Goal: Information Seeking & Learning: Understand process/instructions

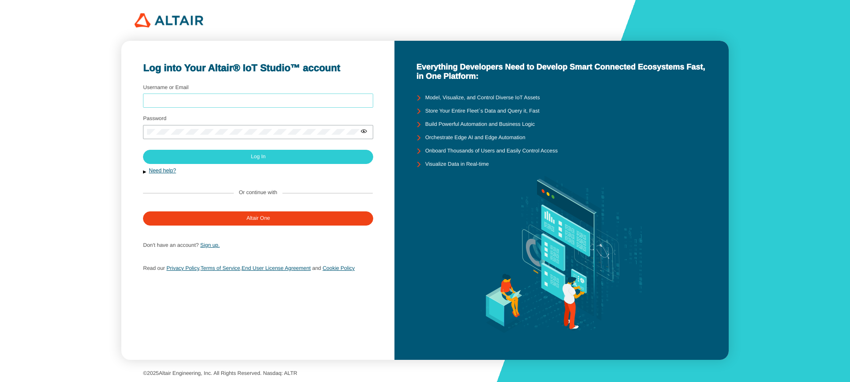
click at [208, 101] on input "Username or Email" at bounding box center [258, 100] width 222 height 6
type input "arcoronado"
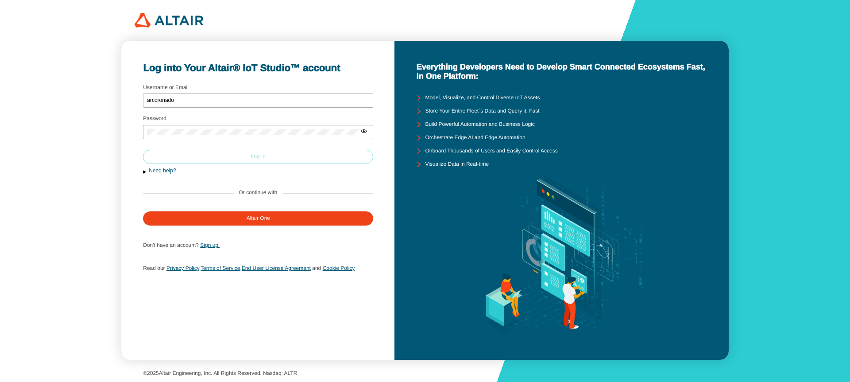
click at [278, 154] on paper-button "Log In" at bounding box center [258, 157] width 230 height 14
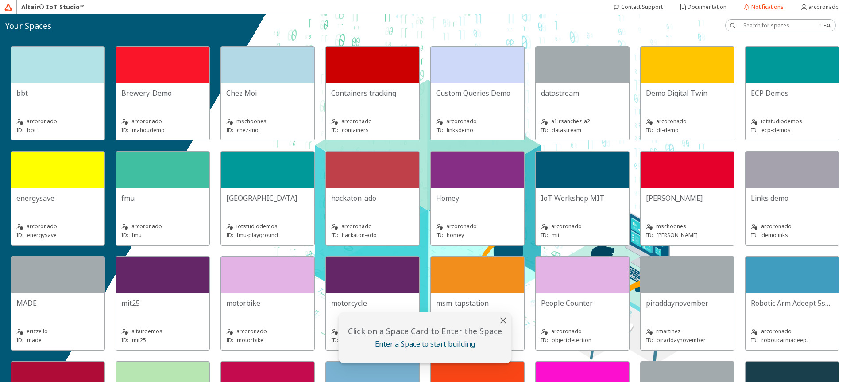
scroll to position [212, 0]
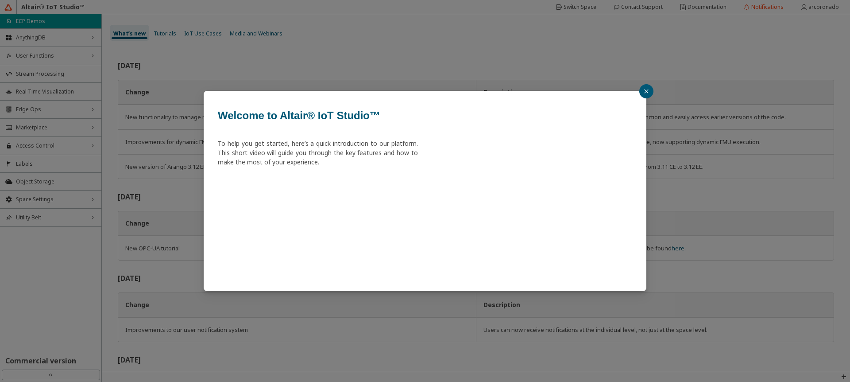
click at [640, 89] on button "button" at bounding box center [646, 91] width 14 height 14
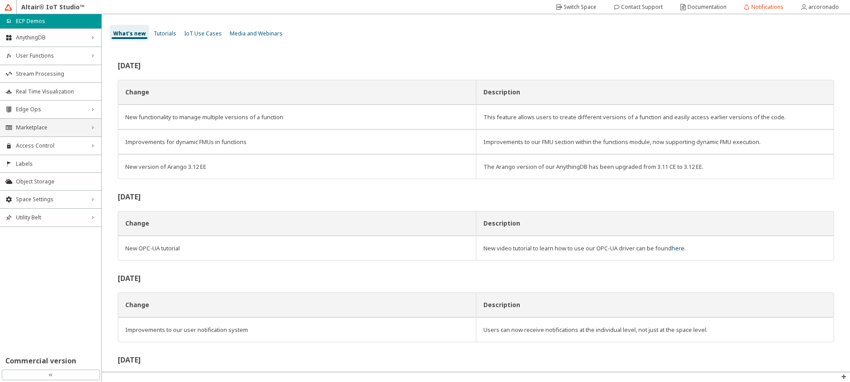
click at [51, 119] on div "Marketplace right_chevron" at bounding box center [50, 128] width 101 height 18
click at [51, 112] on span "Edge Ops" at bounding box center [50, 109] width 69 height 7
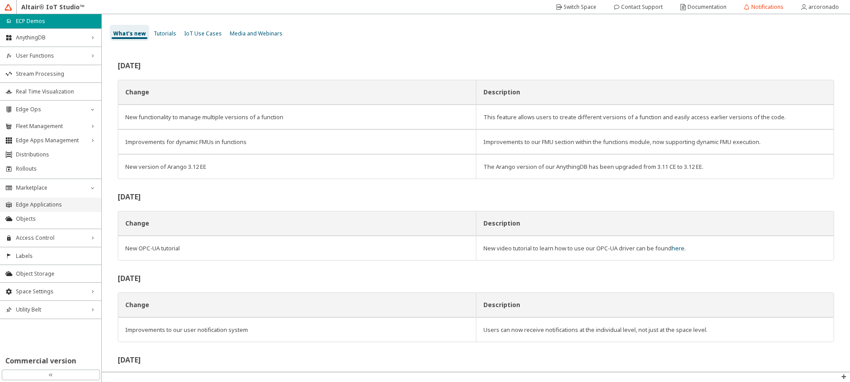
click at [48, 209] on li "Edge Applications" at bounding box center [50, 204] width 101 height 14
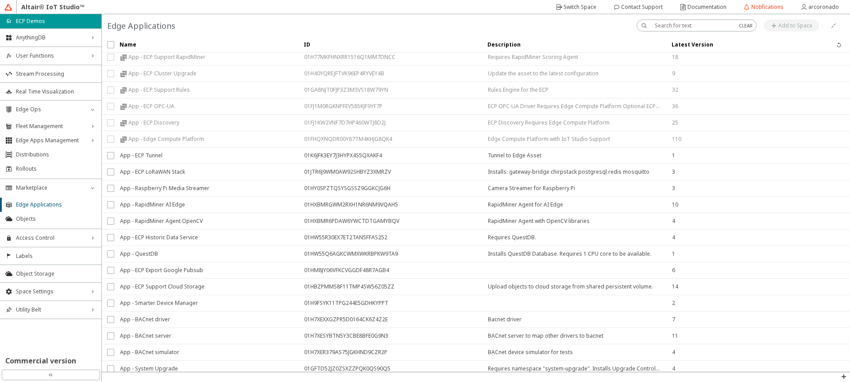
scroll to position [53, 0]
click at [169, 154] on div "App - ECP Tunnel" at bounding box center [206, 155] width 173 height 16
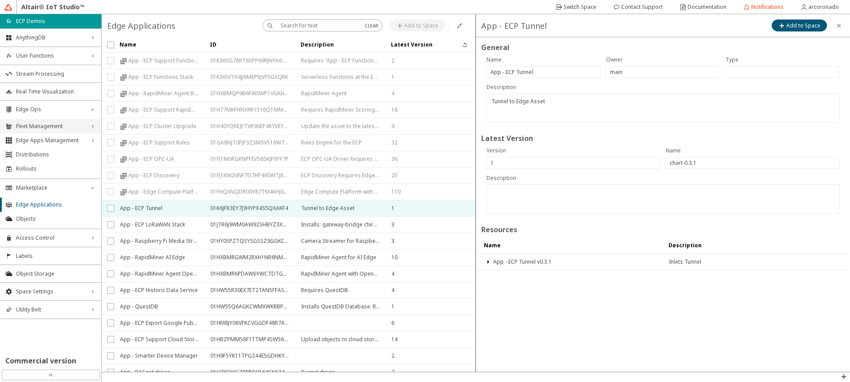
click at [43, 131] on div "Fleet Management right_chevron" at bounding box center [50, 126] width 101 height 14
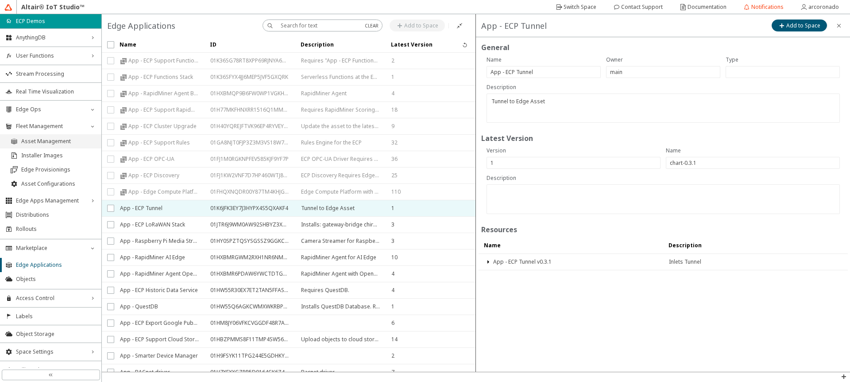
click at [42, 146] on li "Asset Management" at bounding box center [50, 141] width 101 height 14
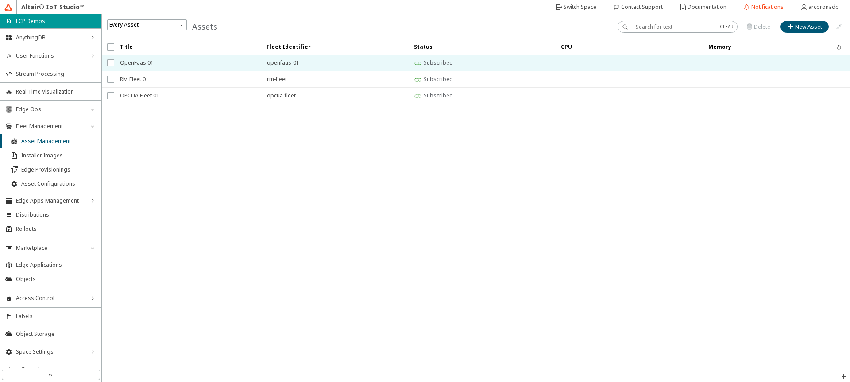
click at [232, 70] on span "OpenFaas 01" at bounding box center [187, 63] width 135 height 16
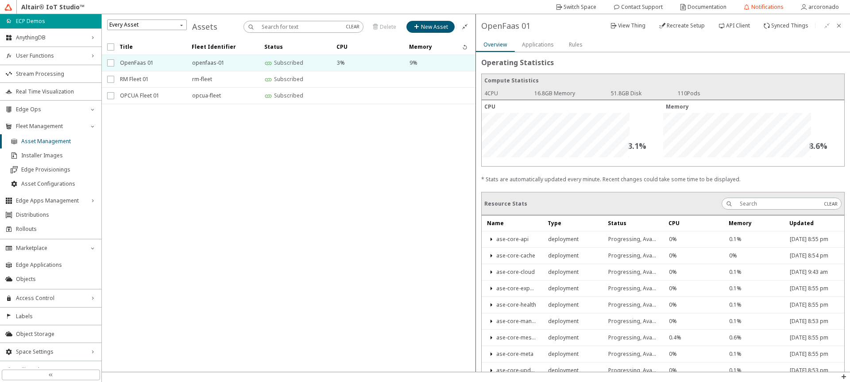
click at [0, 0] on slot "Rules" at bounding box center [0, 0] width 0 height 0
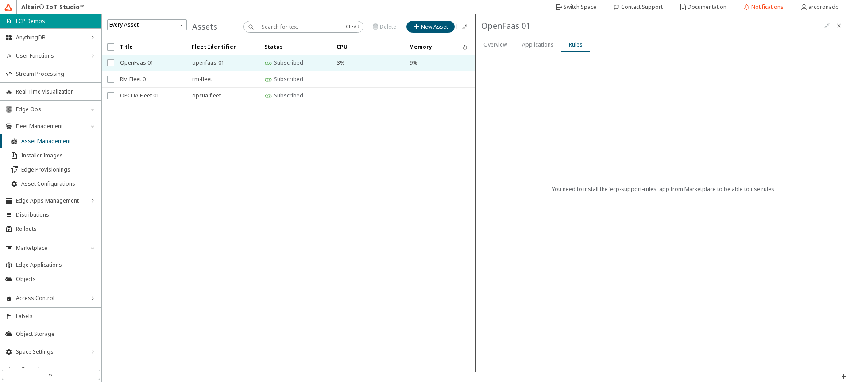
click at [537, 49] on div "Applications" at bounding box center [538, 44] width 32 height 15
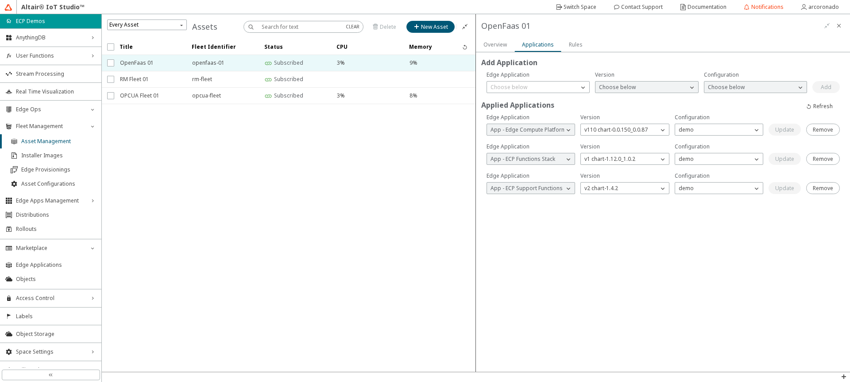
click at [0, 0] on slot "Rules" at bounding box center [0, 0] width 0 height 0
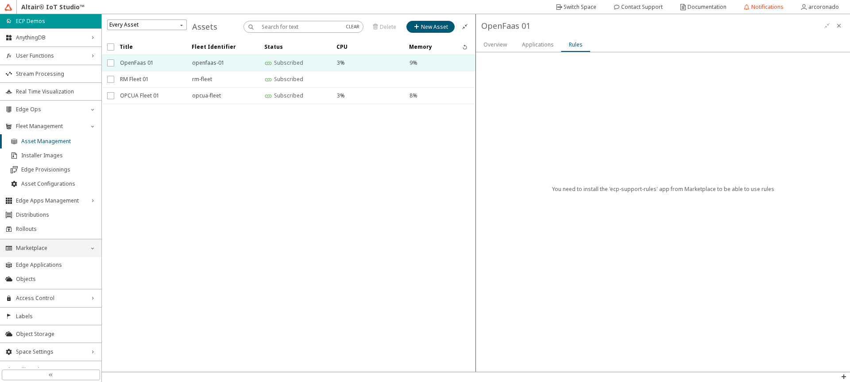
scroll to position [28, 0]
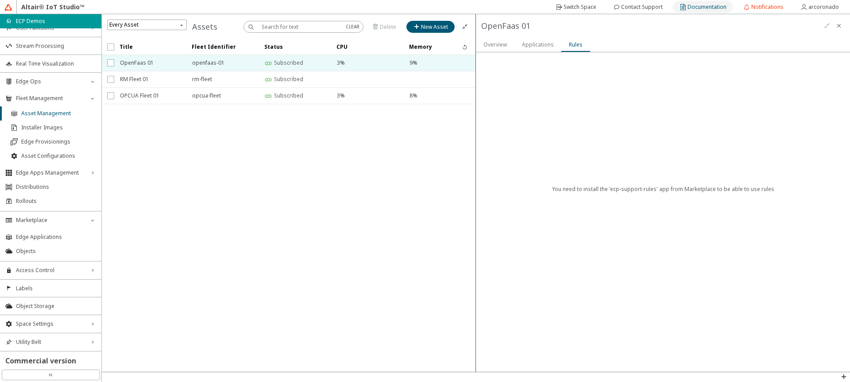
click at [0, 0] on slot "Documentation" at bounding box center [0, 0] width 0 height 0
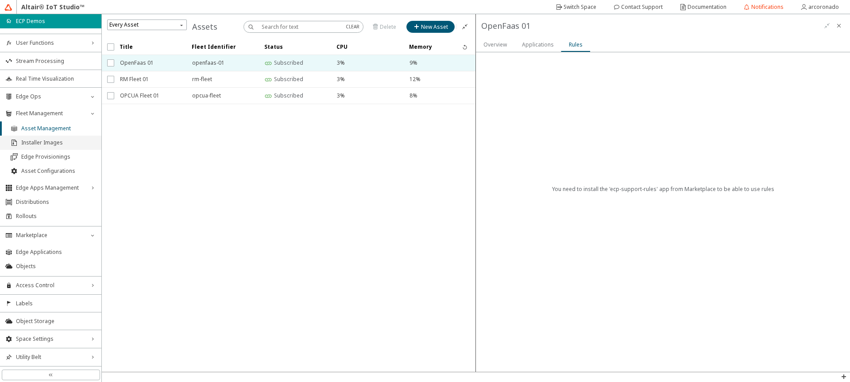
scroll to position [0, 0]
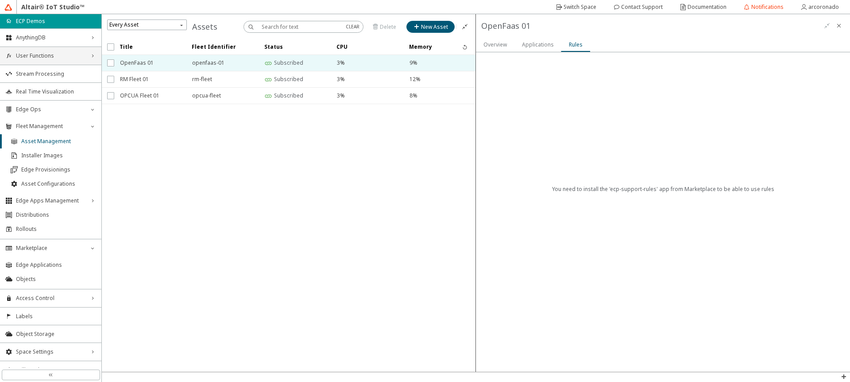
click at [58, 63] on div "User Functions right_chevron" at bounding box center [50, 56] width 101 height 18
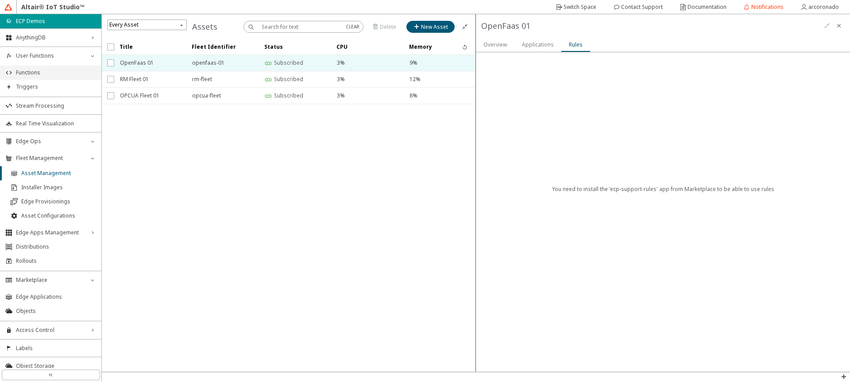
click at [53, 72] on span "Functions" at bounding box center [56, 72] width 80 height 7
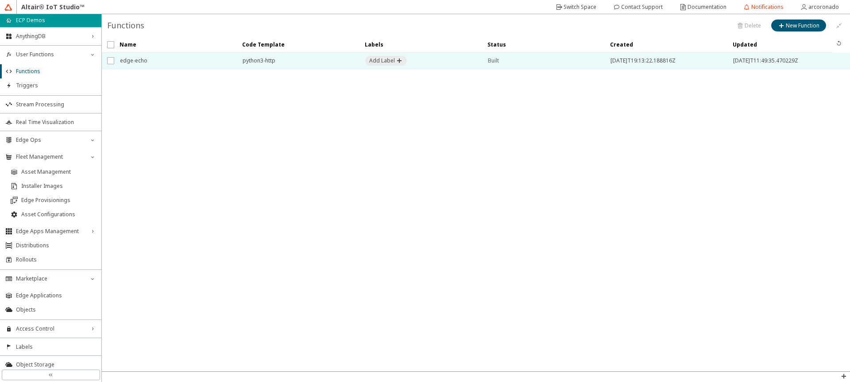
click at [154, 61] on span "edge-echo" at bounding box center [175, 61] width 111 height 16
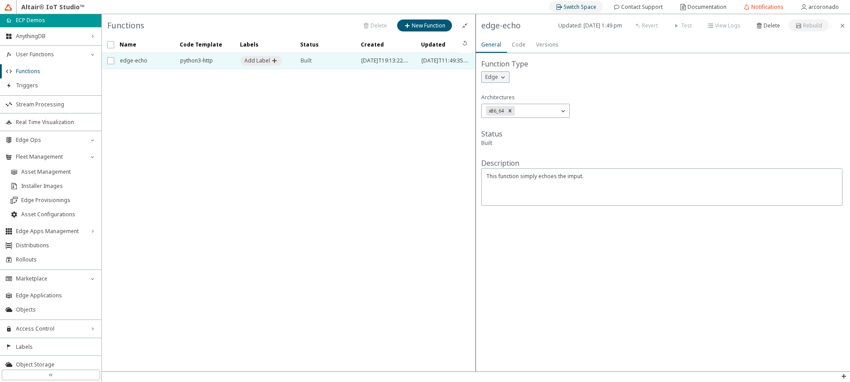
click at [0, 0] on slot "Switch Space" at bounding box center [0, 0] width 0 height 0
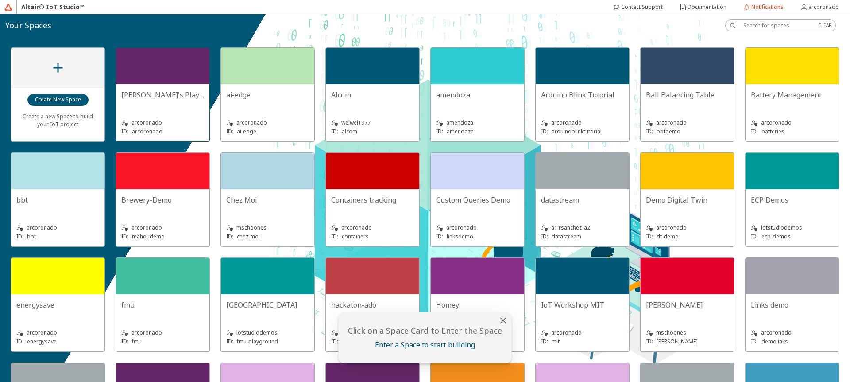
click at [135, 59] on div at bounding box center [162, 66] width 93 height 36
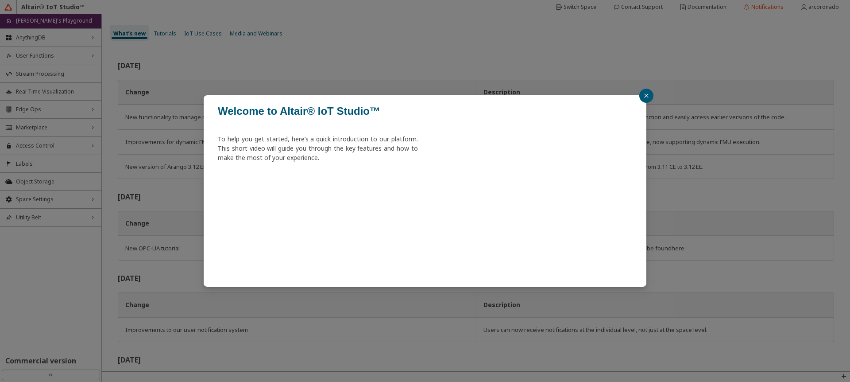
click at [649, 93] on button "button" at bounding box center [646, 96] width 14 height 14
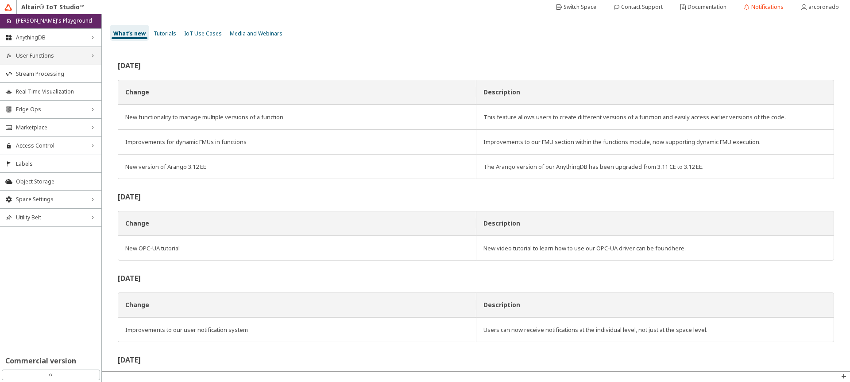
click at [73, 58] on span "User Functions" at bounding box center [50, 55] width 69 height 7
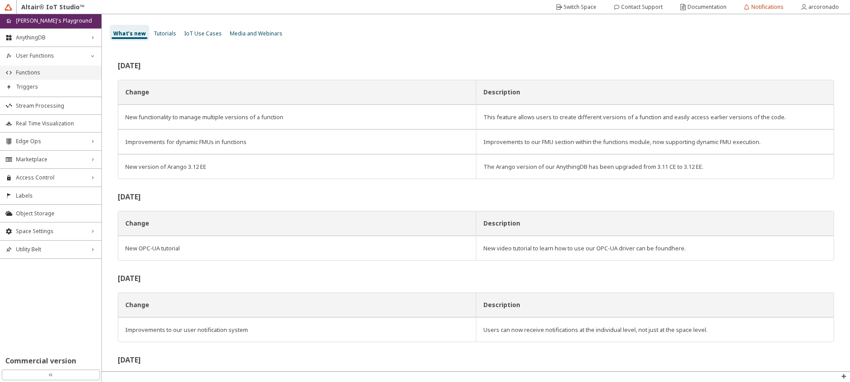
click at [67, 69] on span "Functions" at bounding box center [56, 72] width 80 height 7
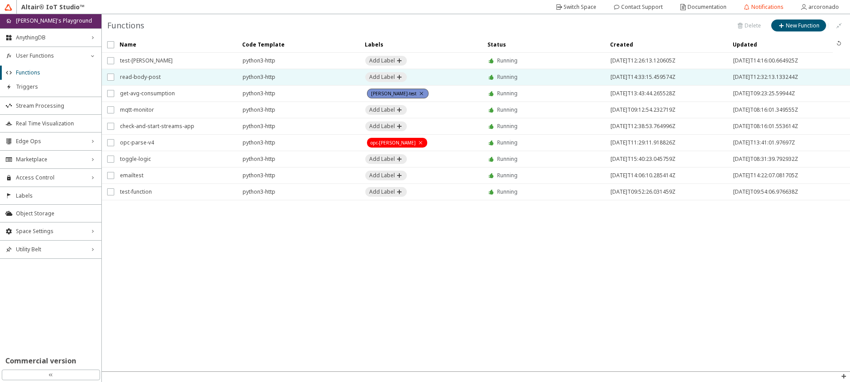
click at [233, 75] on div "read-body-post" at bounding box center [175, 77] width 123 height 16
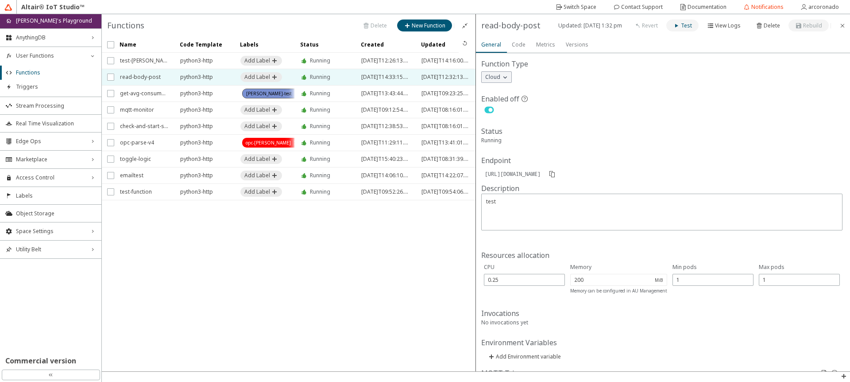
click at [0, 0] on slot "Test" at bounding box center [0, 0] width 0 height 0
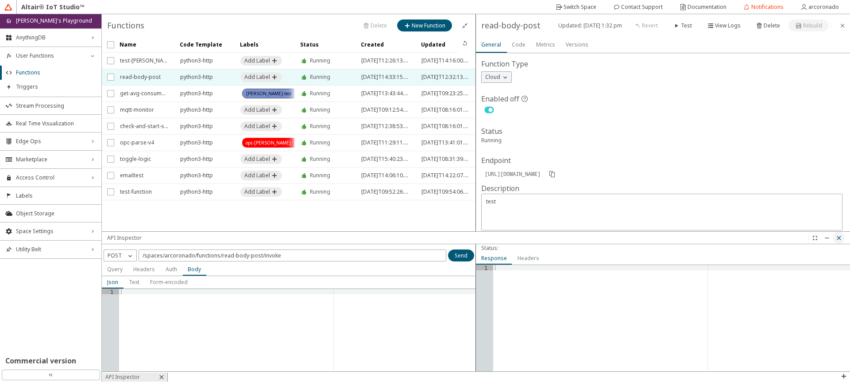
click at [839, 239] on iron-icon at bounding box center [838, 237] width 7 height 7
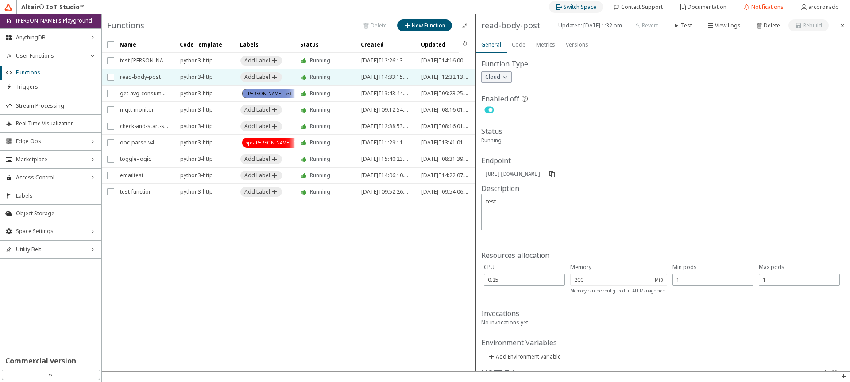
click at [578, 3] on div "Switch Space" at bounding box center [579, 7] width 33 height 14
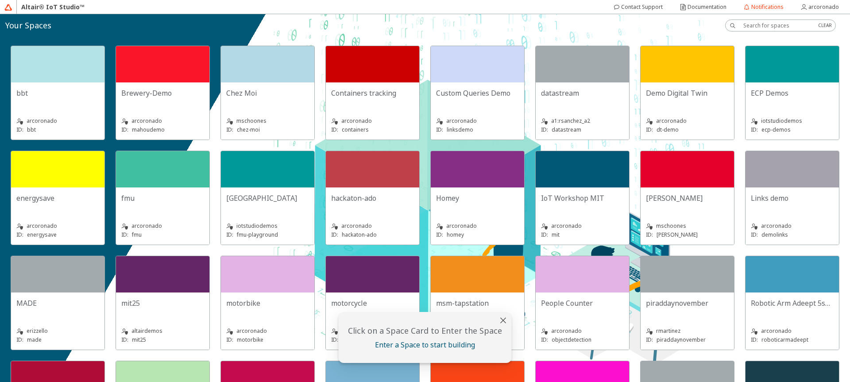
scroll to position [106, 0]
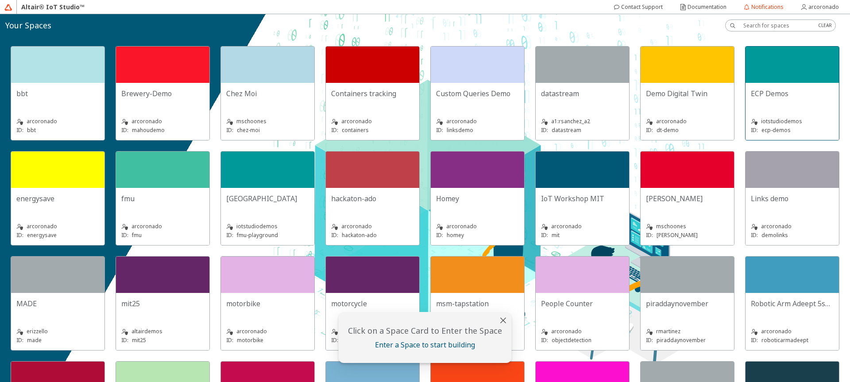
click at [745, 83] on div at bounding box center [791, 64] width 93 height 36
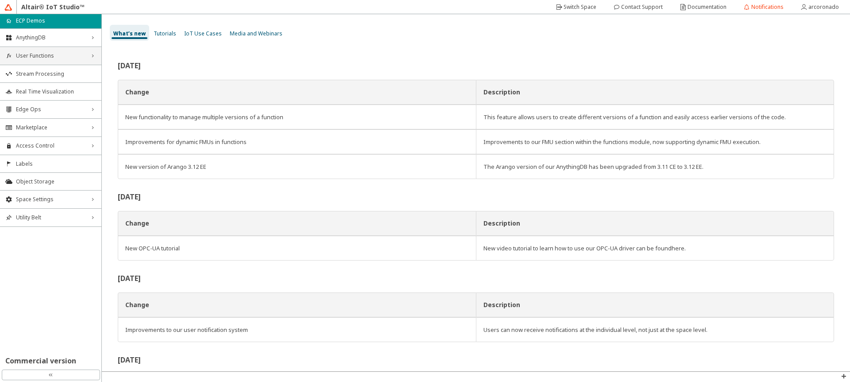
click at [50, 55] on span "User Functions" at bounding box center [50, 55] width 69 height 7
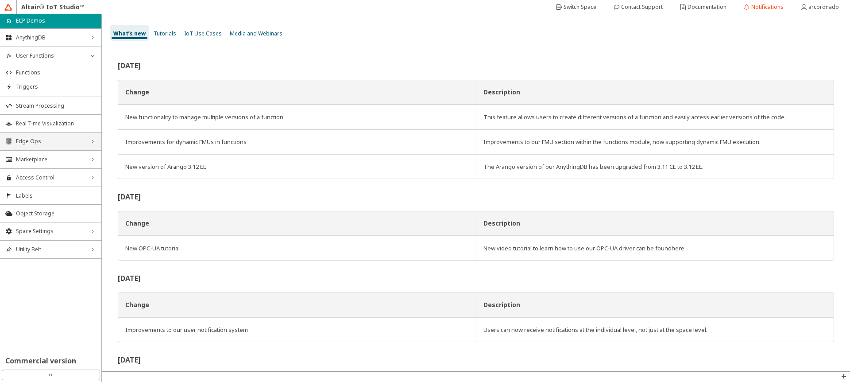
click at [50, 141] on span "Edge Ops" at bounding box center [50, 141] width 69 height 7
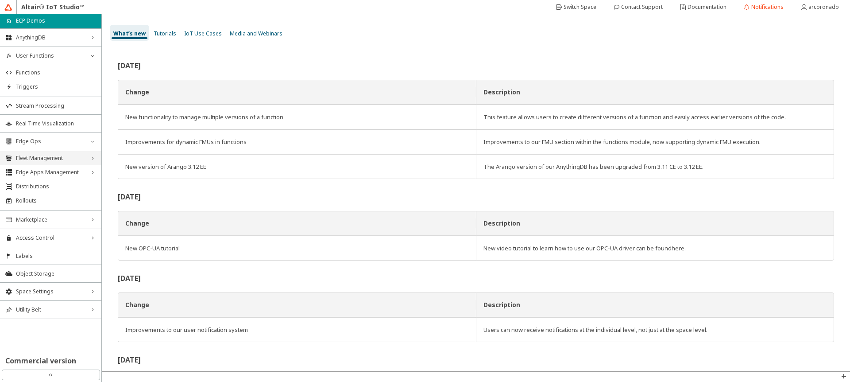
click at [46, 156] on span "Fleet Management" at bounding box center [50, 157] width 69 height 7
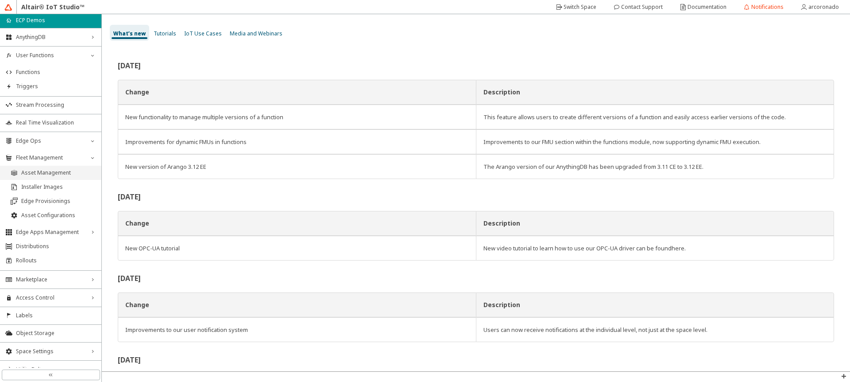
click at [63, 170] on span "Asset Management" at bounding box center [58, 172] width 75 height 7
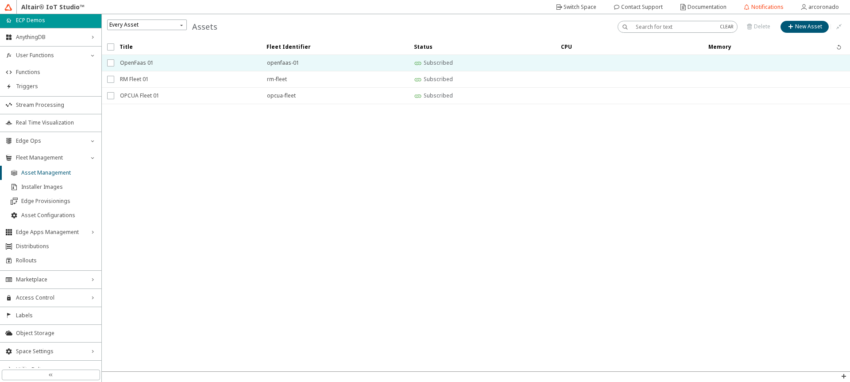
click at [174, 70] on span "OpenFaas 01" at bounding box center [187, 63] width 135 height 16
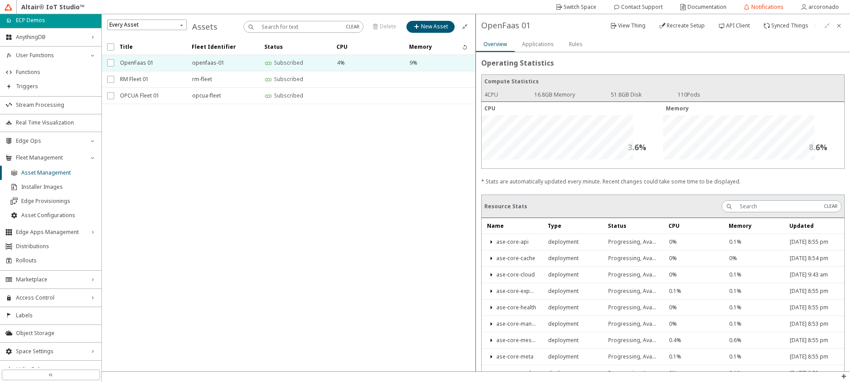
click at [564, 41] on paper-tab "Rules" at bounding box center [575, 44] width 29 height 15
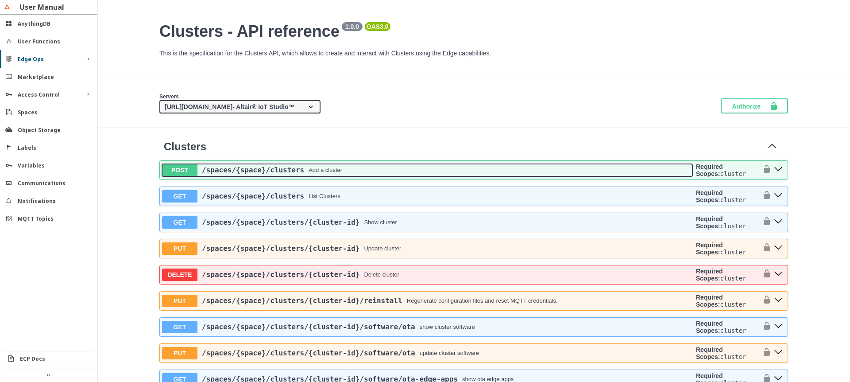
drag, startPoint x: 476, startPoint y: 172, endPoint x: 383, endPoint y: 121, distance: 105.8
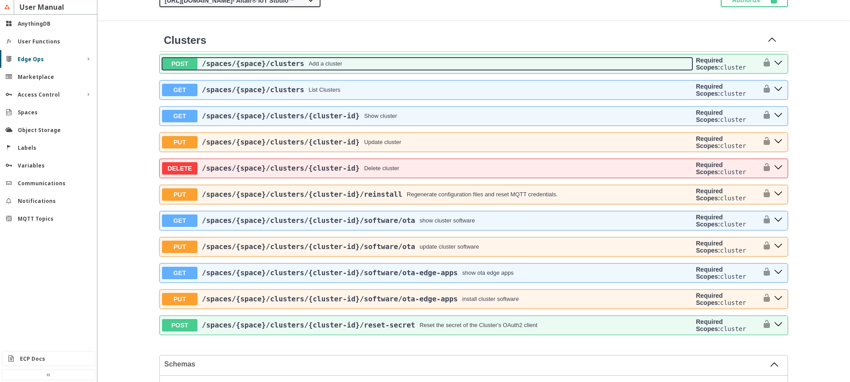
scroll to position [159, 0]
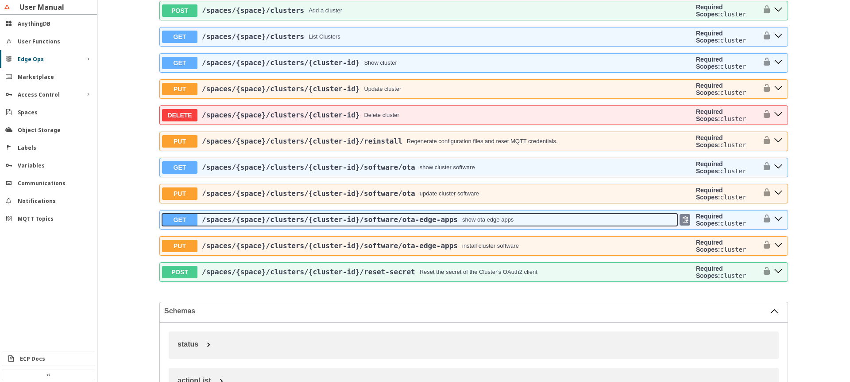
click at [538, 221] on div "/spaces /{space} /clusters /{cluster-id} /software /ota-edge-apps show ota edge…" at bounding box center [437, 219] width 480 height 8
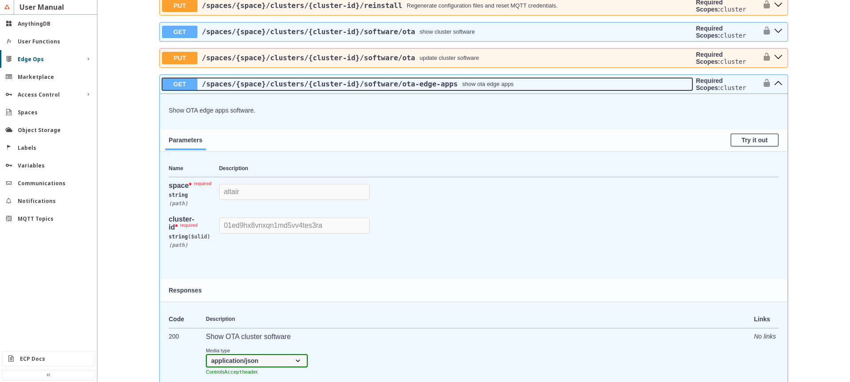
scroll to position [266, 0]
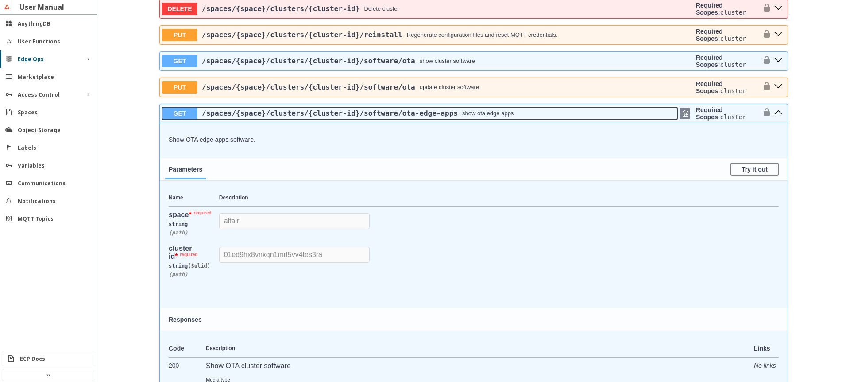
drag, startPoint x: 521, startPoint y: 114, endPoint x: 200, endPoint y: 113, distance: 320.5
click at [201, 113] on div "/spaces /{space} /clusters /{cluster-id} /software /ota-edge-apps show ota edge…" at bounding box center [437, 113] width 480 height 8
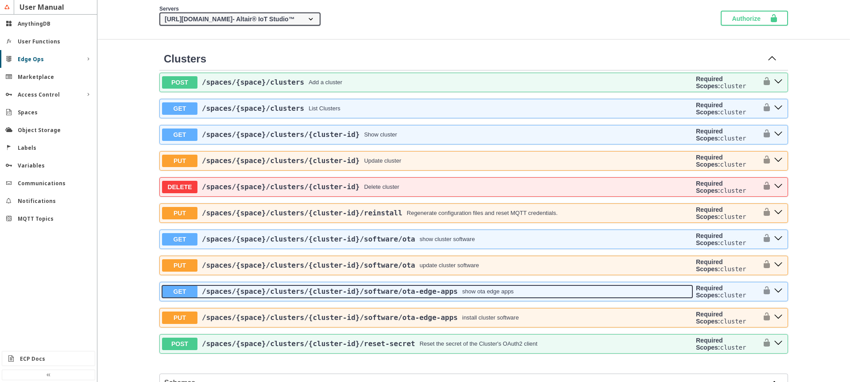
scroll to position [53, 0]
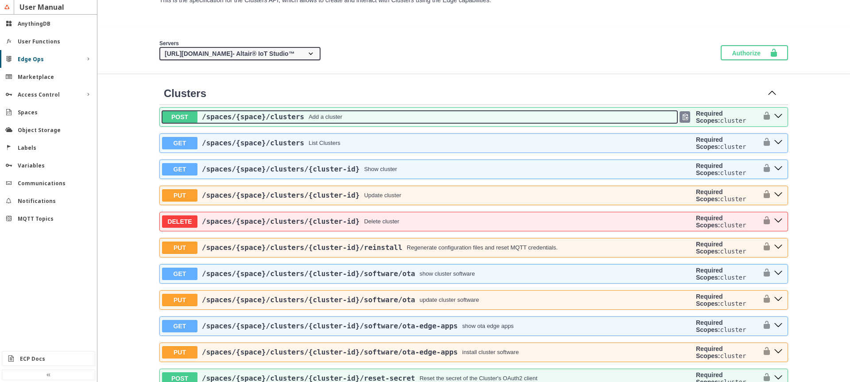
drag, startPoint x: 394, startPoint y: 123, endPoint x: 181, endPoint y: 122, distance: 213.8
click at [181, 122] on button "POST /spaces /{space} /clusters Add a cluster" at bounding box center [419, 117] width 515 height 12
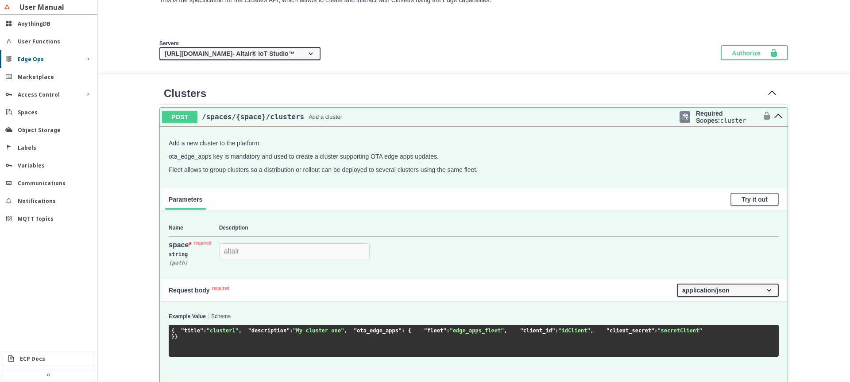
click at [250, 120] on span "/spaces /{space} /clusters" at bounding box center [253, 116] width 102 height 8
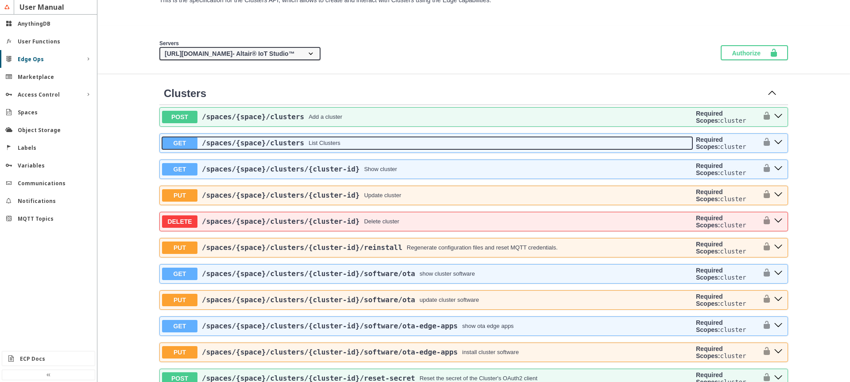
drag, startPoint x: 424, startPoint y: 146, endPoint x: 142, endPoint y: 147, distance: 282.0
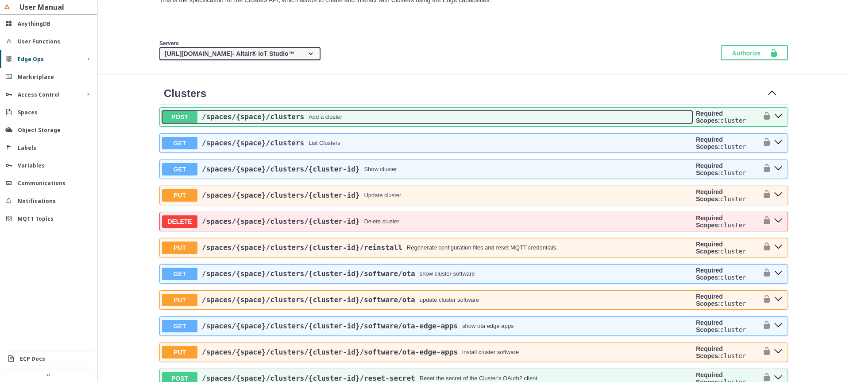
drag, startPoint x: 361, startPoint y: 117, endPoint x: 122, endPoint y: 36, distance: 252.0
